Goal: Information Seeking & Learning: Learn about a topic

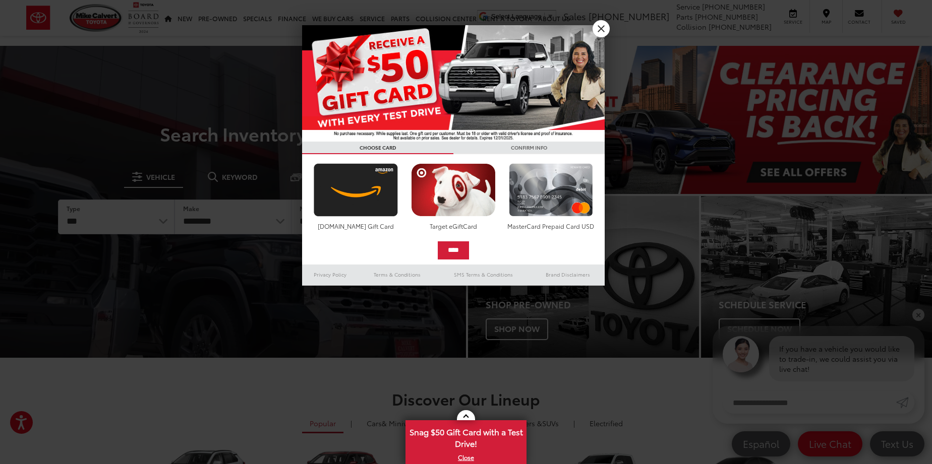
click at [600, 27] on link "X" at bounding box center [601, 28] width 17 height 17
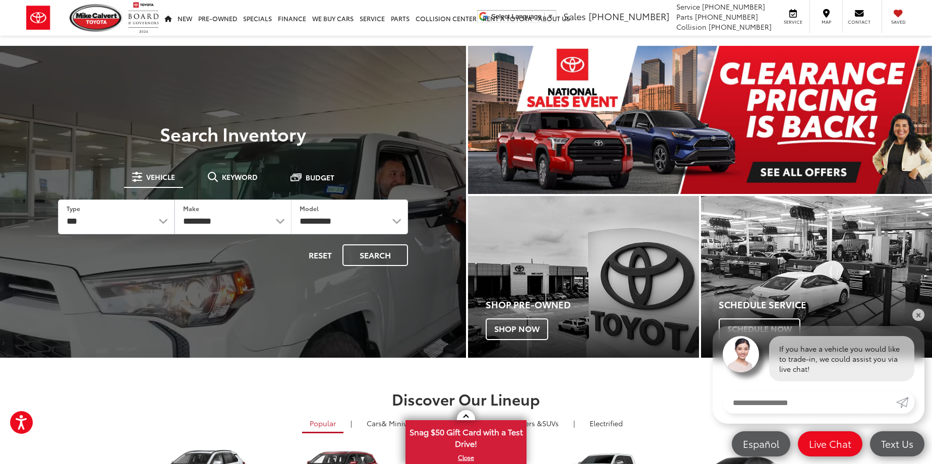
click at [780, 116] on img "carousel slide number 1 of 1" at bounding box center [700, 120] width 464 height 148
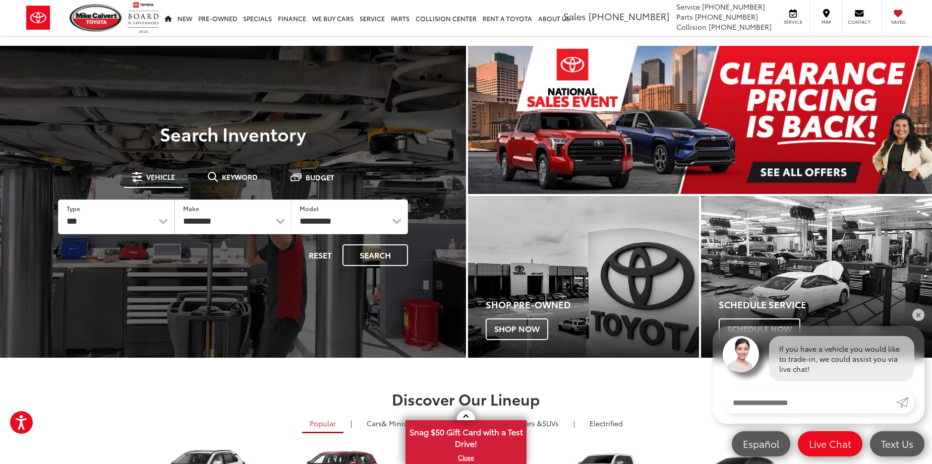
click at [810, 171] on img "carousel slide number 1 of 1" at bounding box center [700, 120] width 464 height 148
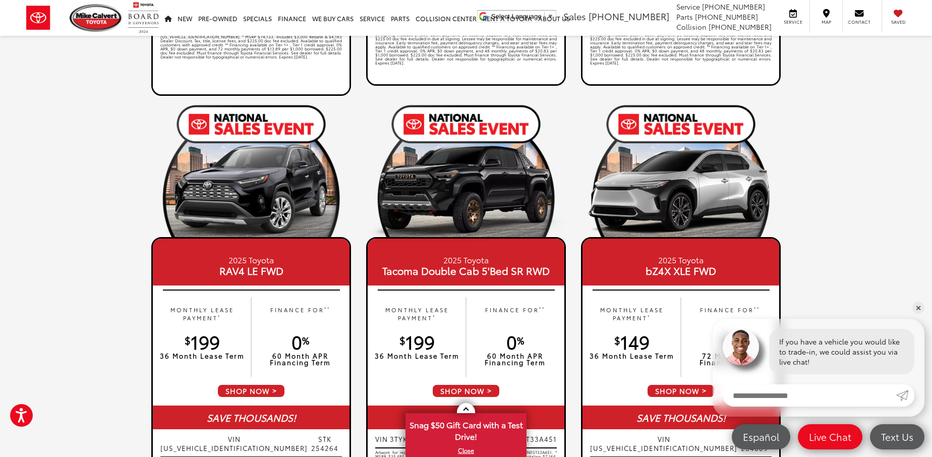
scroll to position [488, 0]
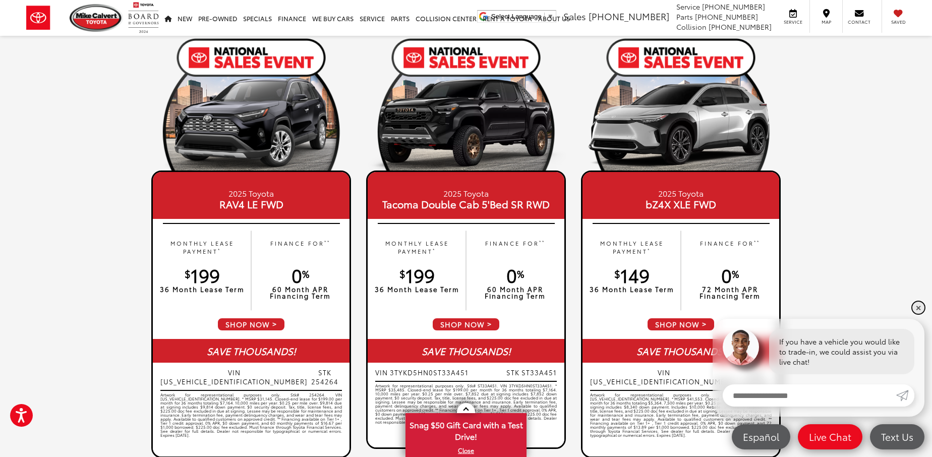
click at [917, 308] on link "✕" at bounding box center [918, 308] width 12 height 12
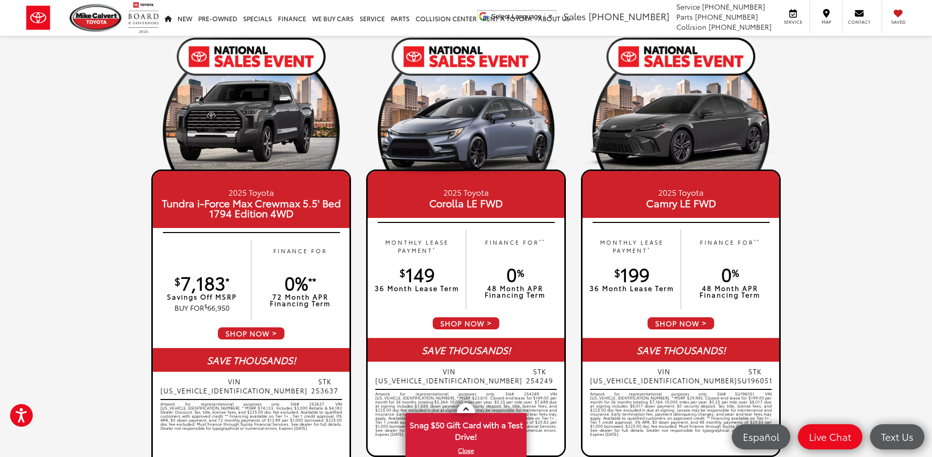
scroll to position [0, 0]
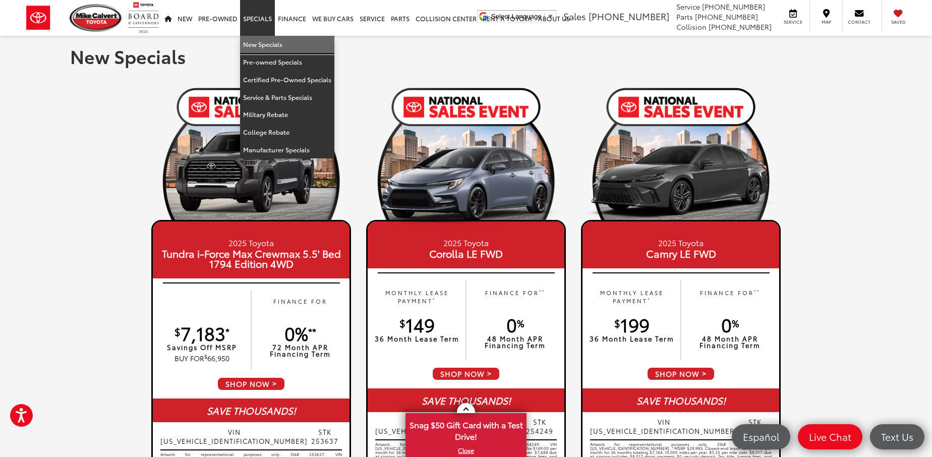
click at [261, 40] on link "New Specials" at bounding box center [287, 45] width 94 height 18
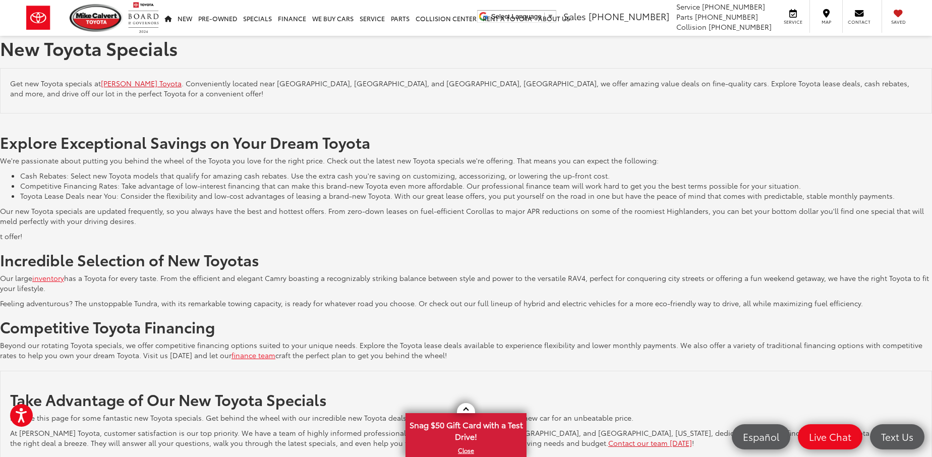
scroll to position [1792, 0]
